Goal: Information Seeking & Learning: Compare options

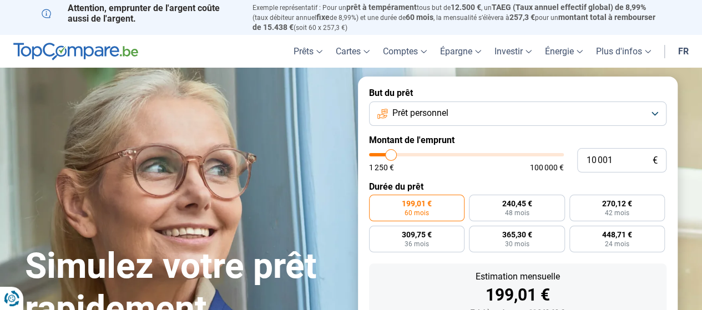
type input "7 750"
type input "7750"
type input "6 750"
type input "6750"
type input "6 250"
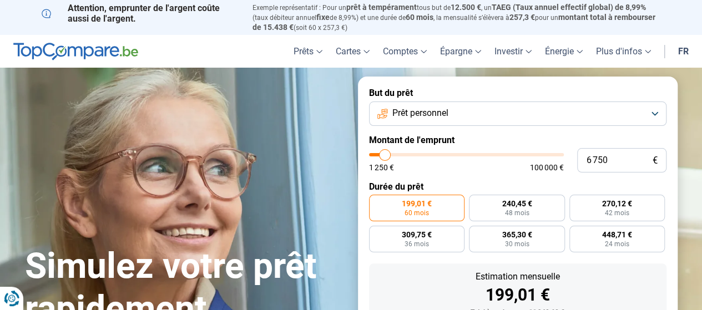
type input "6250"
type input "5 250"
type input "5250"
type input "4 250"
type input "4250"
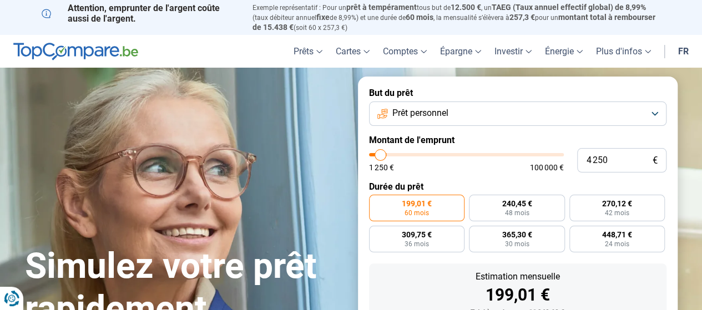
type input "3 500"
type input "3500"
type input "2 500"
type input "2500"
type input "1 750"
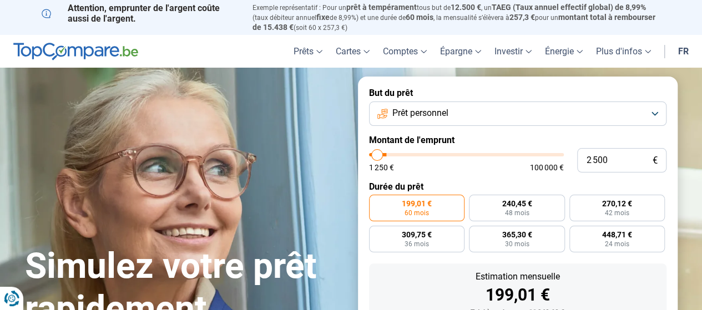
type input "1750"
type input "1 250"
drag, startPoint x: 387, startPoint y: 154, endPoint x: 358, endPoint y: 155, distance: 29.4
type input "1250"
click at [369, 155] on input "range" at bounding box center [466, 154] width 195 height 3
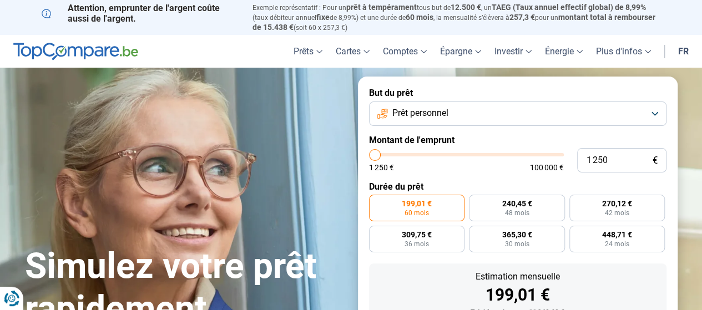
radio input "true"
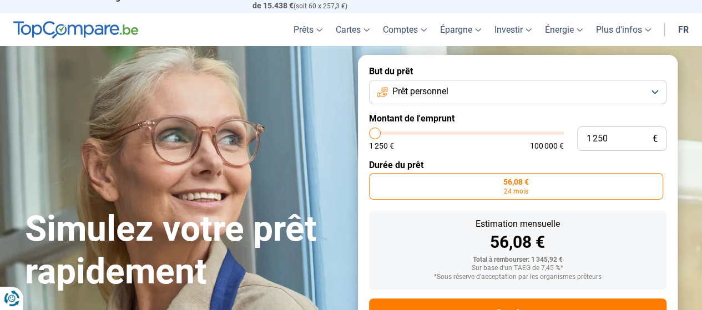
scroll to position [13, 0]
